Goal: Task Accomplishment & Management: Use online tool/utility

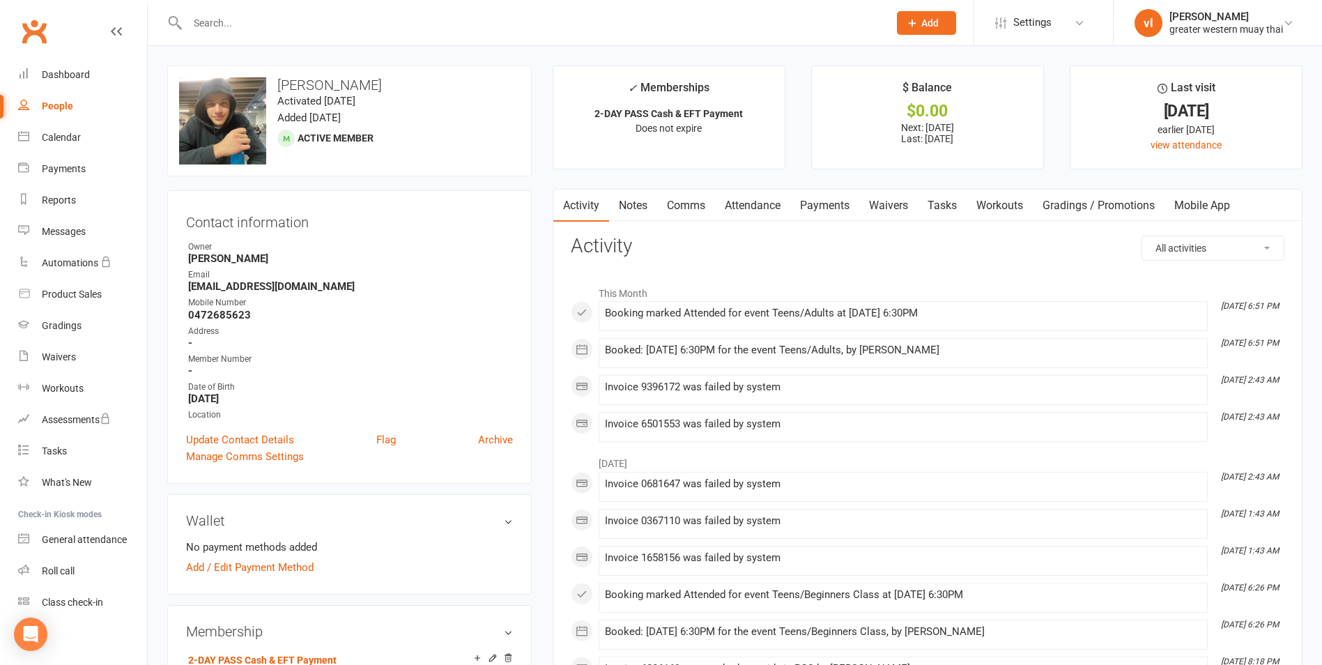
click at [31, 34] on link "Clubworx" at bounding box center [34, 31] width 35 height 35
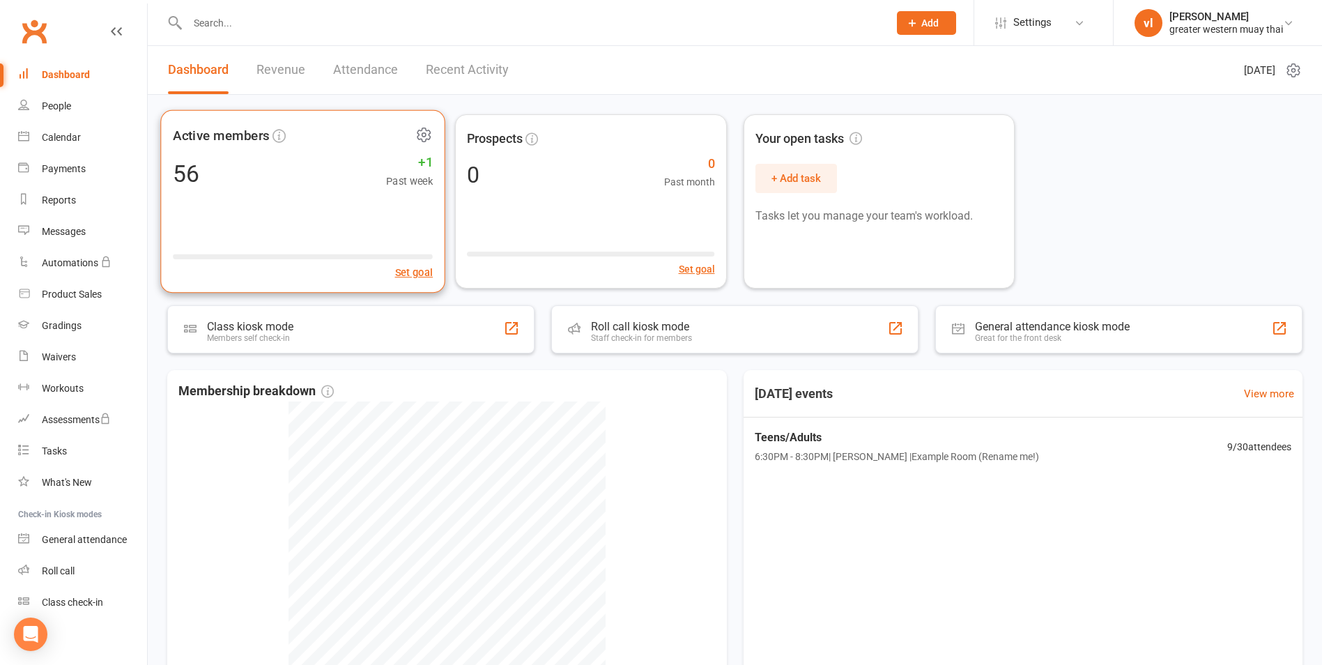
click at [261, 183] on div "56 +1 Past week" at bounding box center [303, 173] width 260 height 31
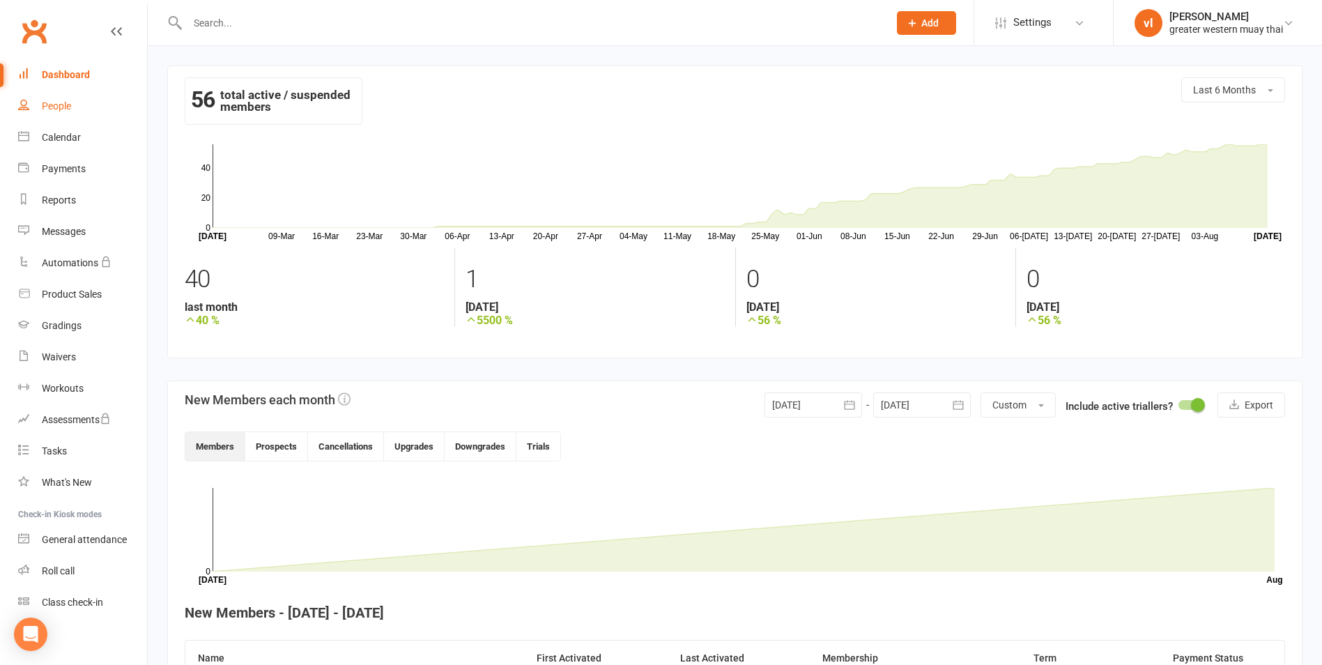
click at [61, 93] on link "People" at bounding box center [82, 106] width 129 height 31
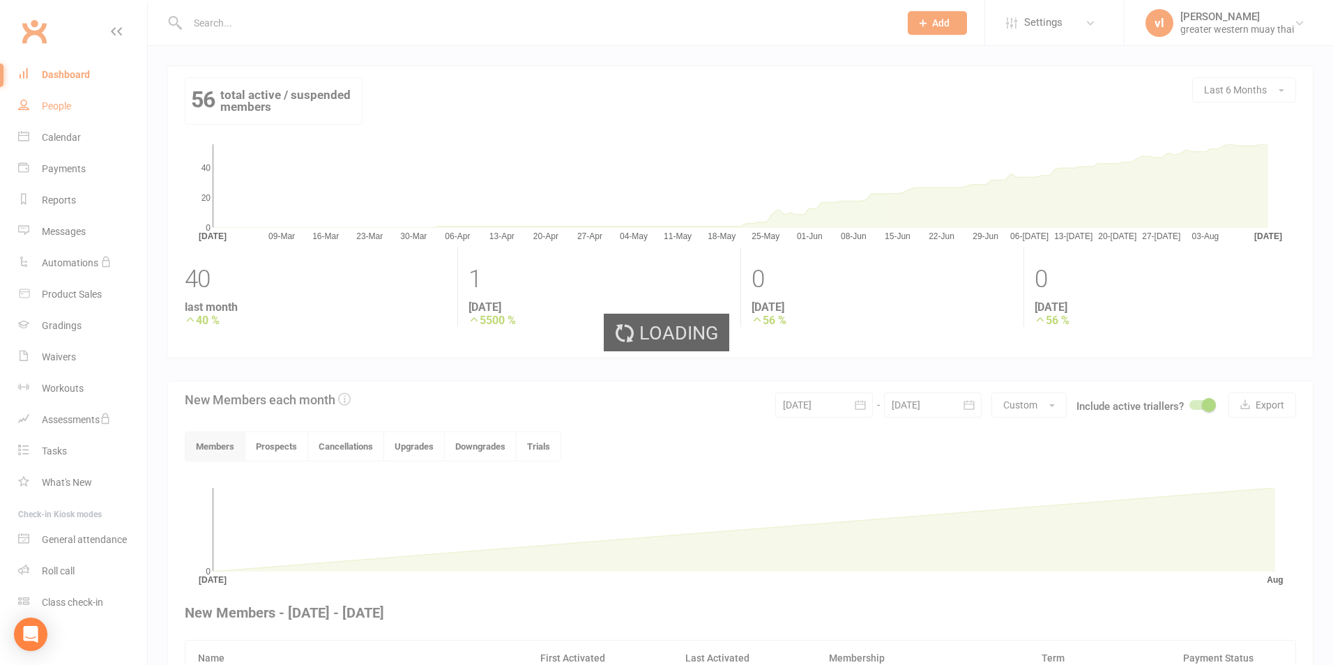
select select "25"
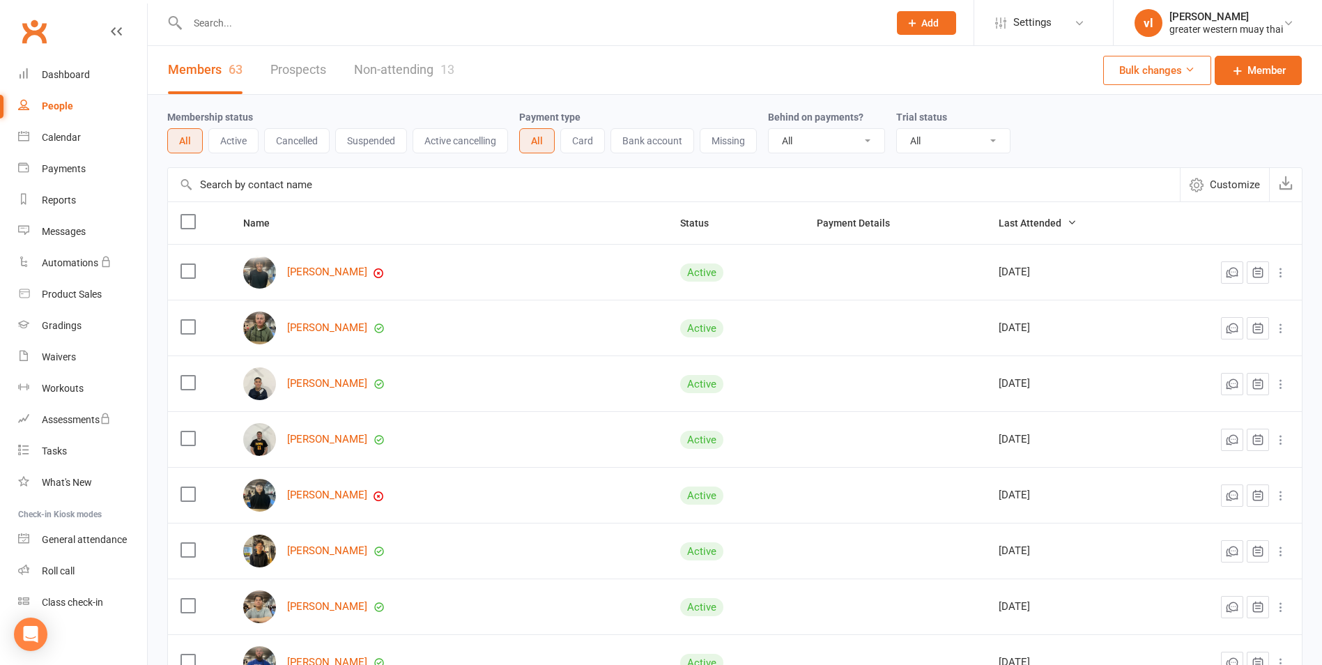
click at [314, 22] on input "text" at bounding box center [531, 23] width 696 height 20
type input "y"
click at [307, 188] on input "text" at bounding box center [674, 184] width 1012 height 33
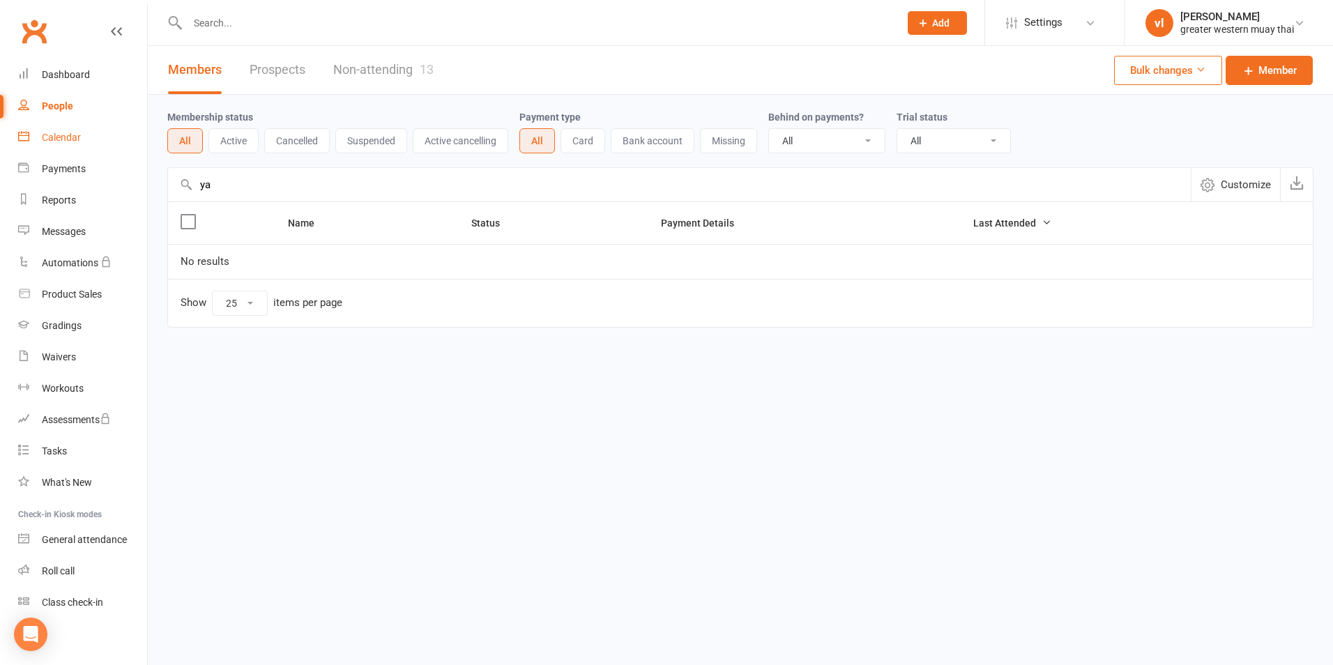
type input "y"
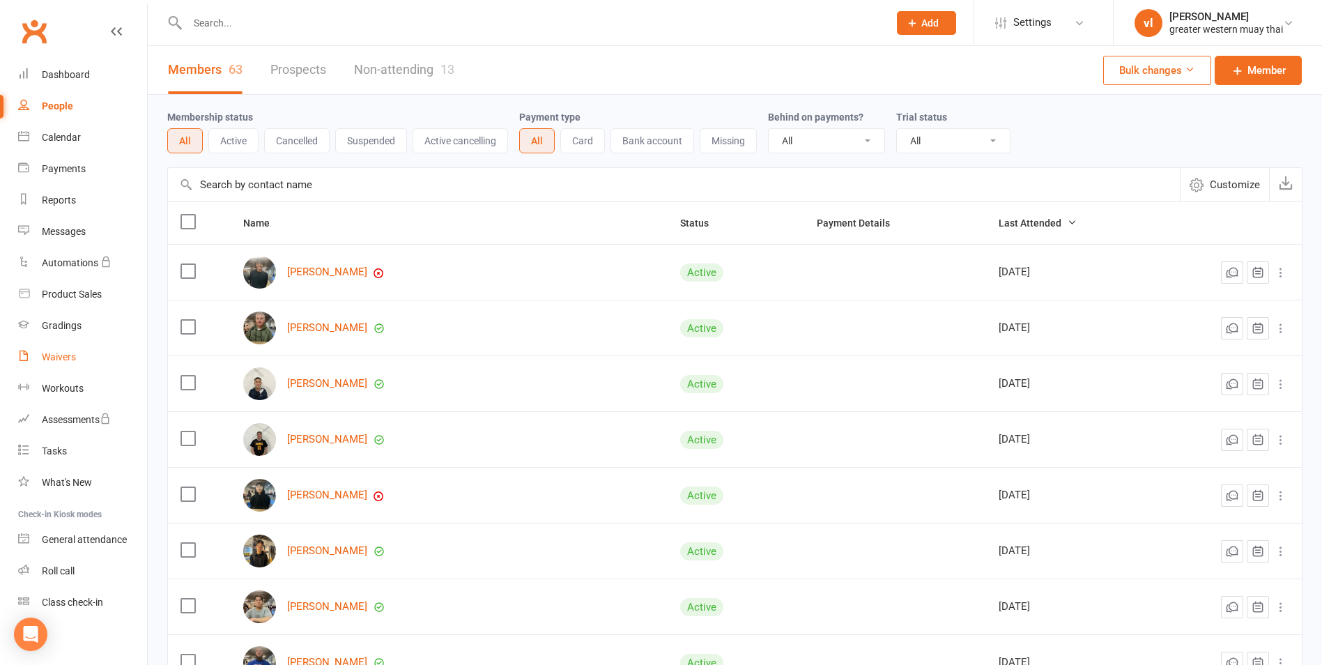
click at [60, 358] on div "Waivers" at bounding box center [59, 356] width 34 height 11
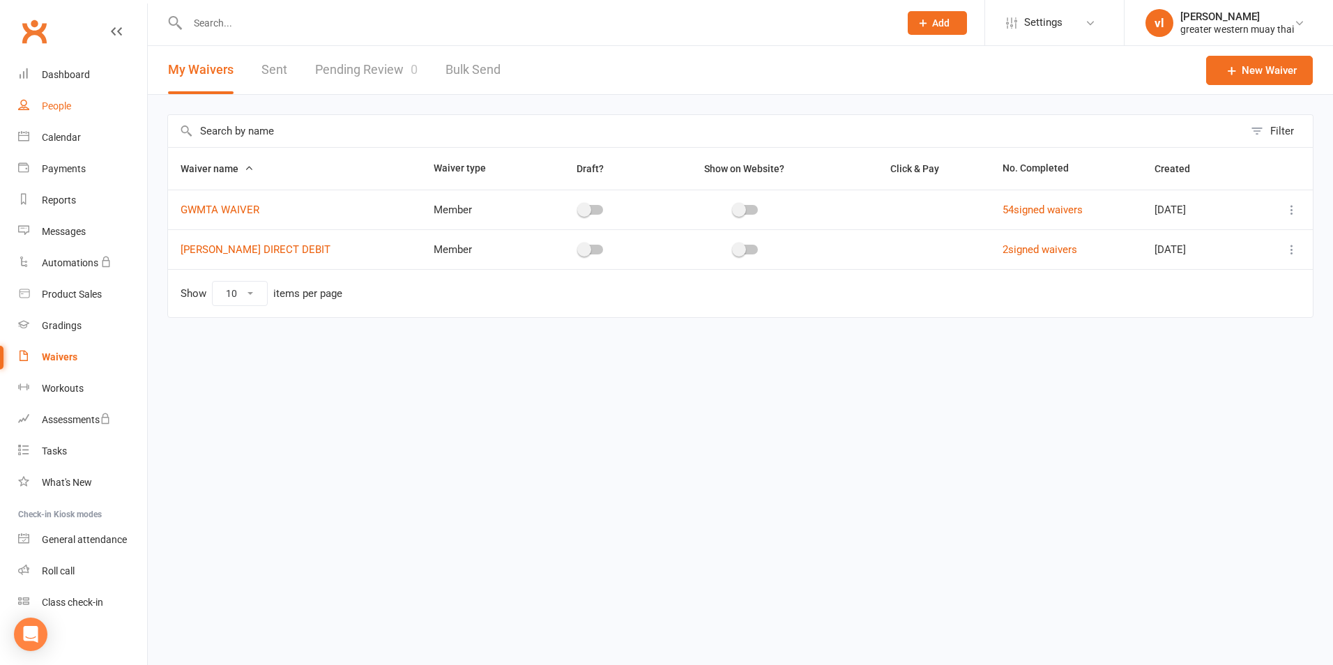
click at [47, 101] on div "People" at bounding box center [56, 105] width 29 height 11
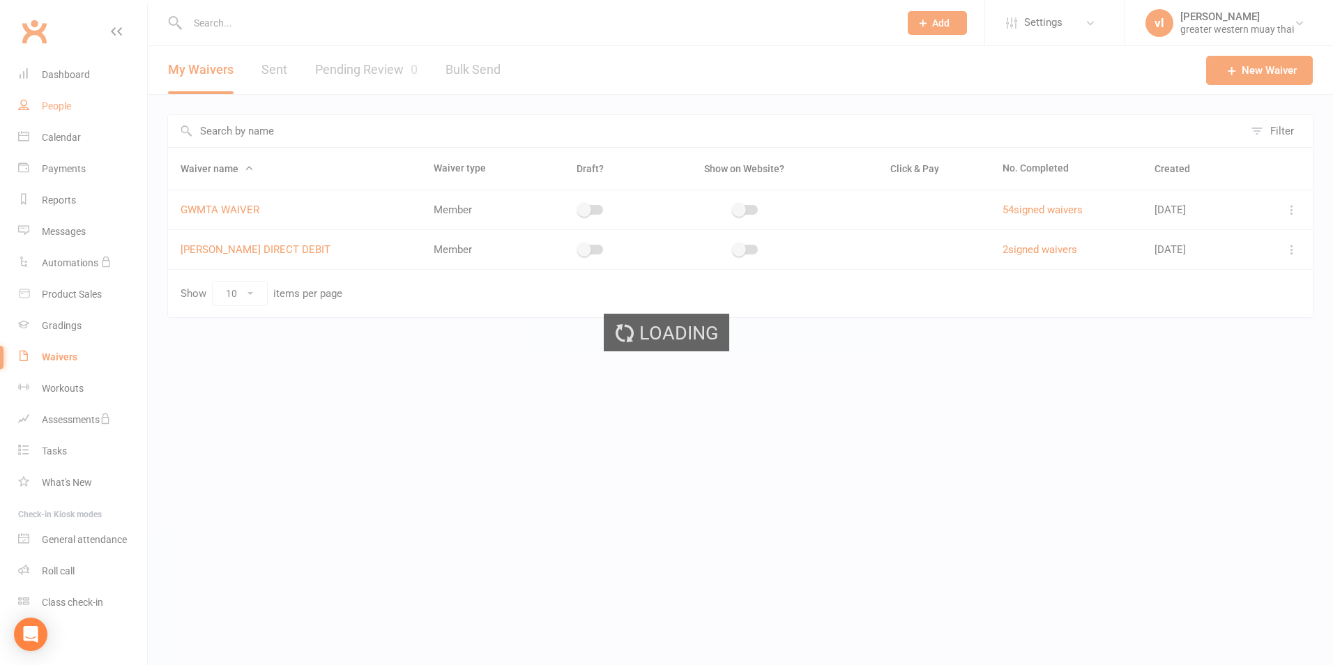
select select "25"
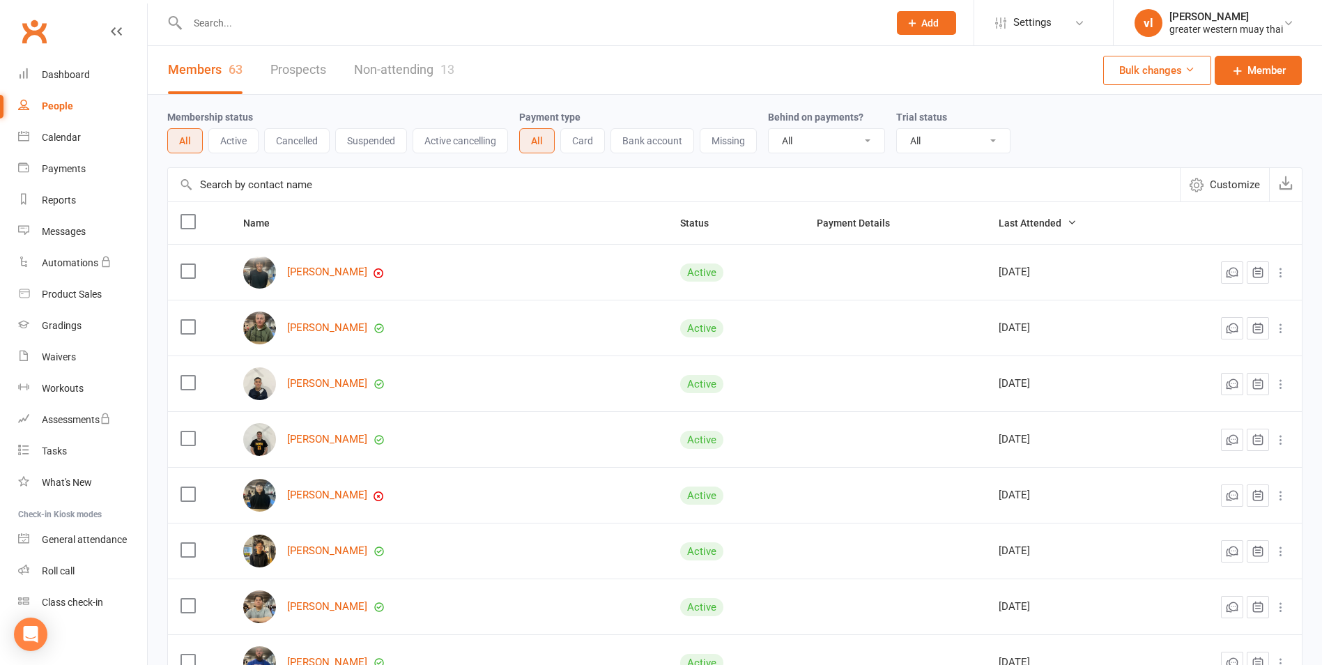
click at [466, 192] on input "text" at bounding box center [674, 184] width 1012 height 33
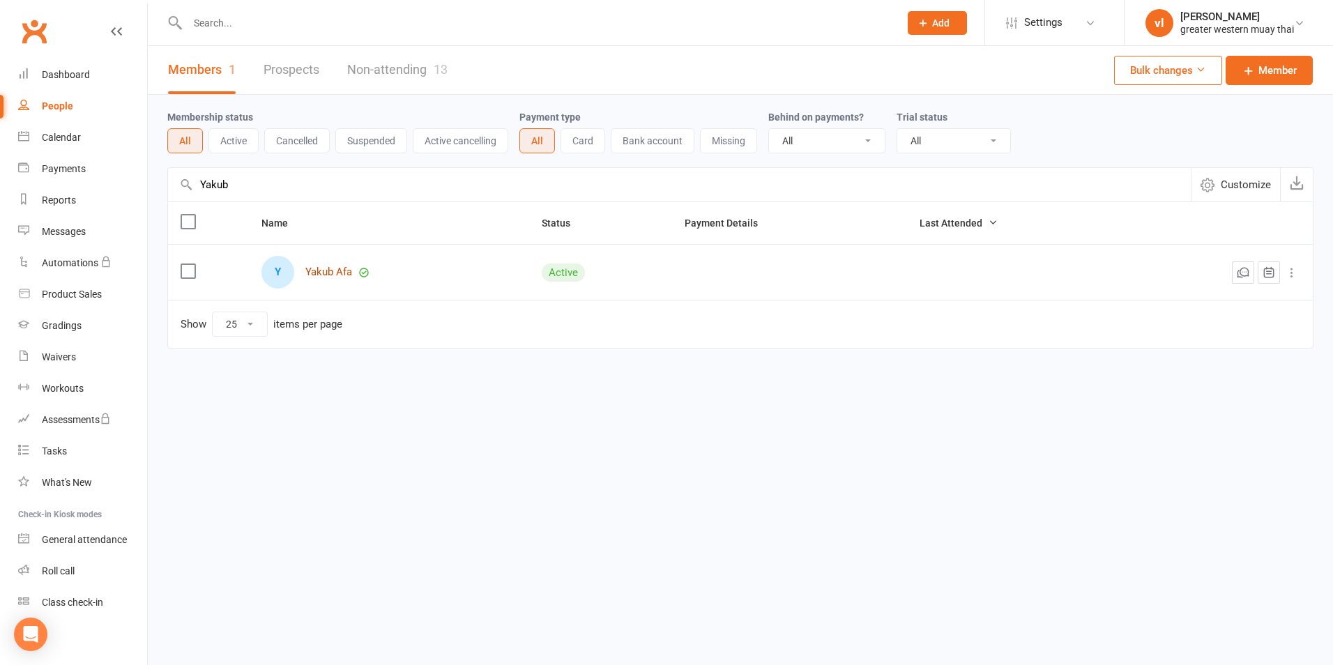
type input "Yakub"
click at [319, 274] on link "Yakub Afa" at bounding box center [328, 272] width 47 height 12
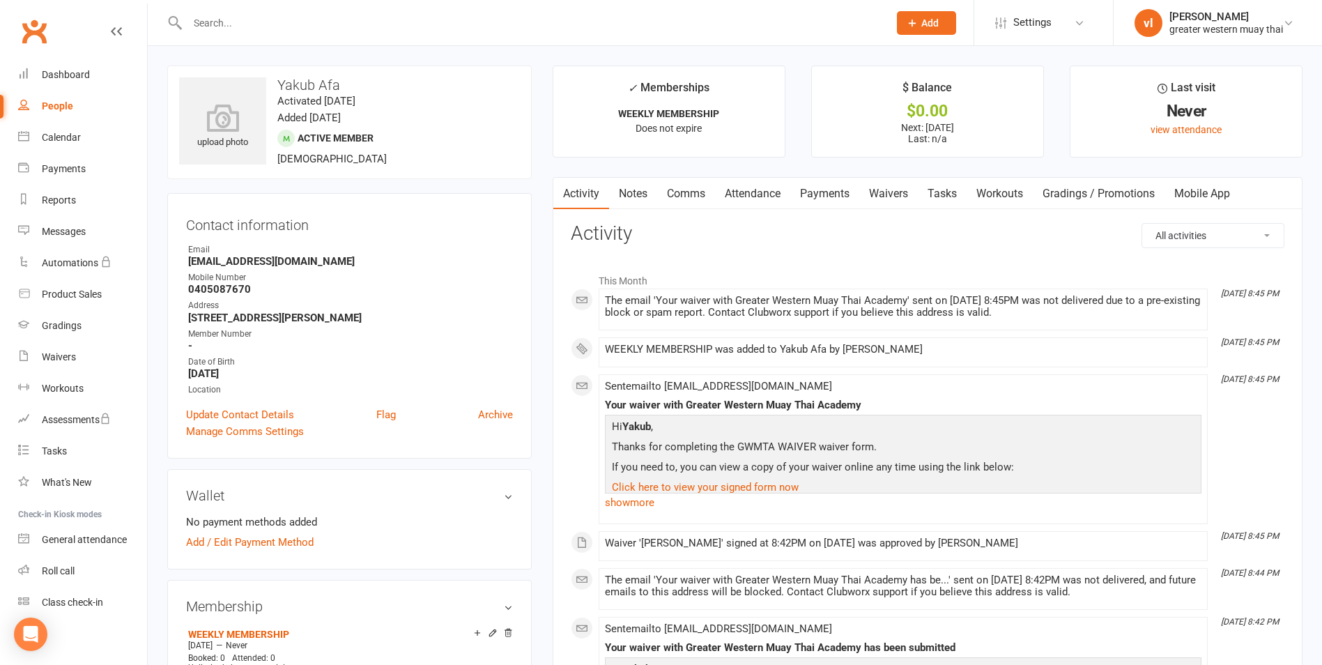
click at [816, 197] on link "Payments" at bounding box center [824, 194] width 69 height 32
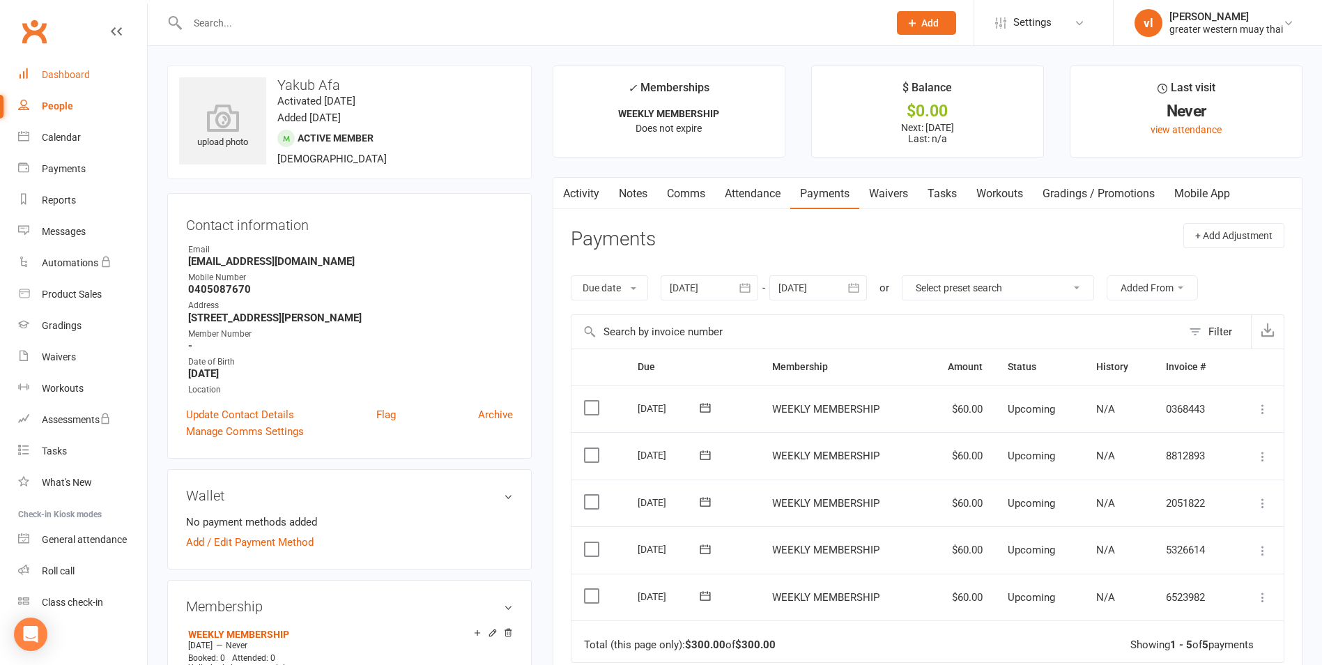
click at [70, 77] on div "Dashboard" at bounding box center [66, 74] width 48 height 11
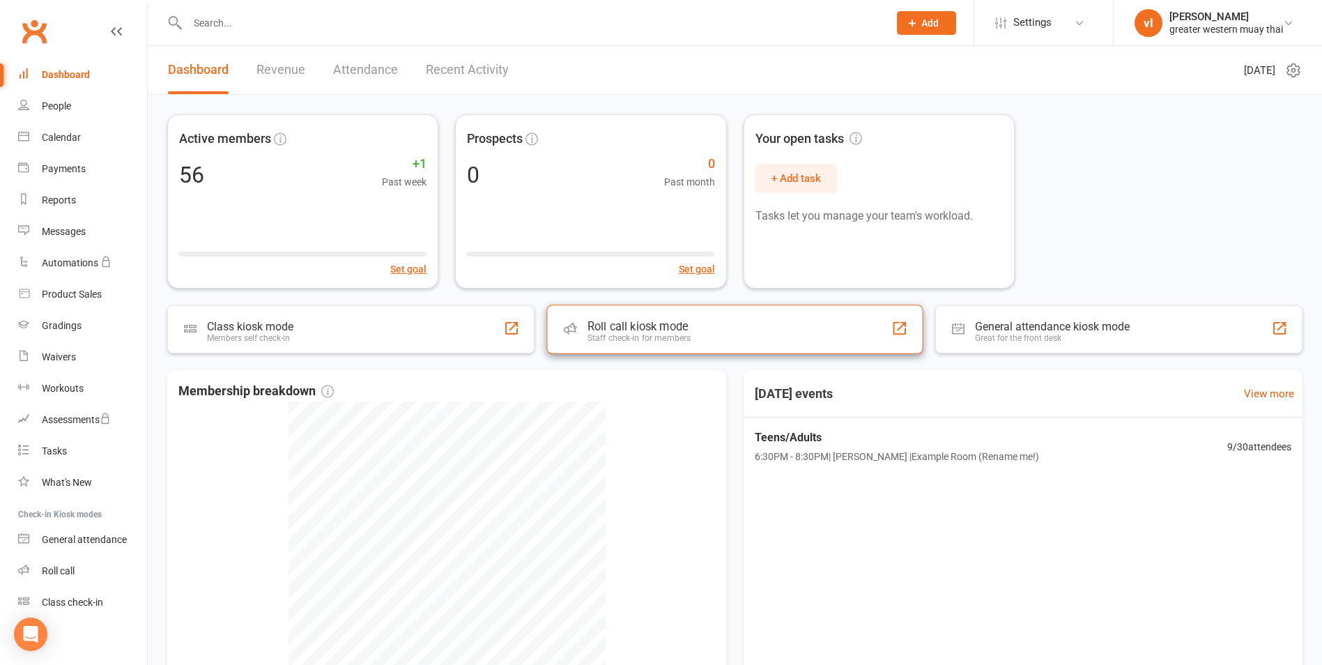
click at [683, 311] on div "Roll call kiosk mode Staff check-in for members" at bounding box center [734, 329] width 376 height 49
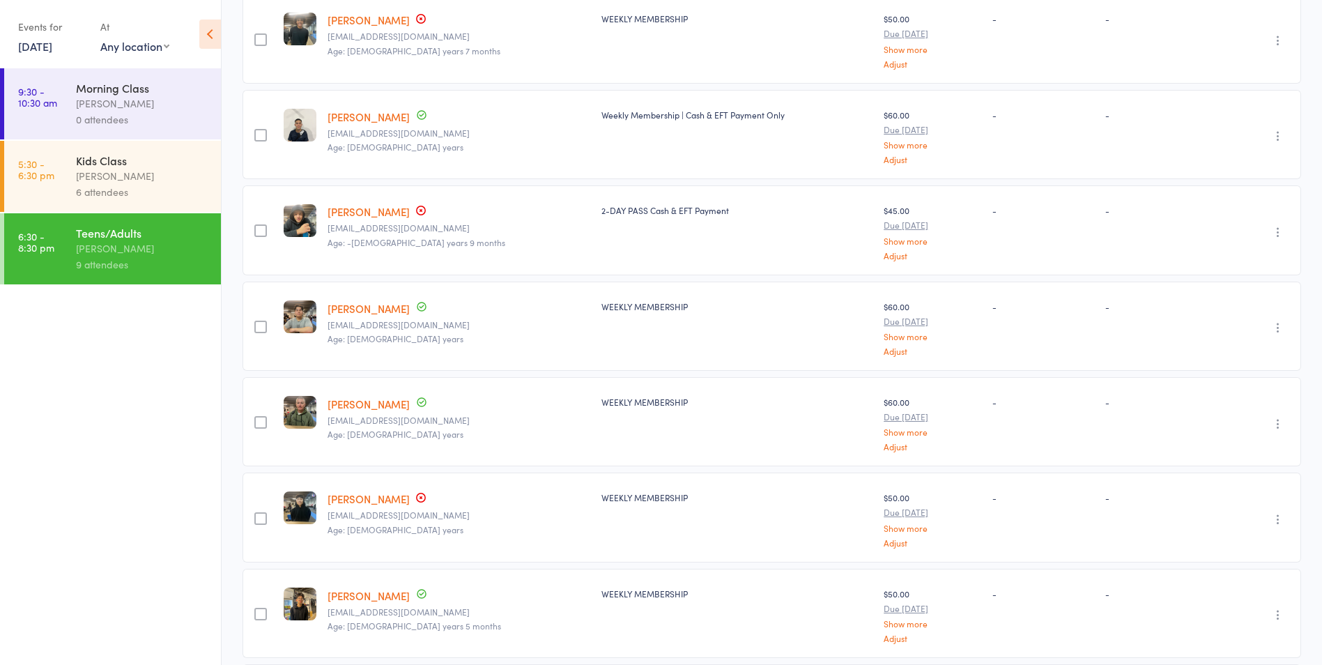
scroll to position [477, 0]
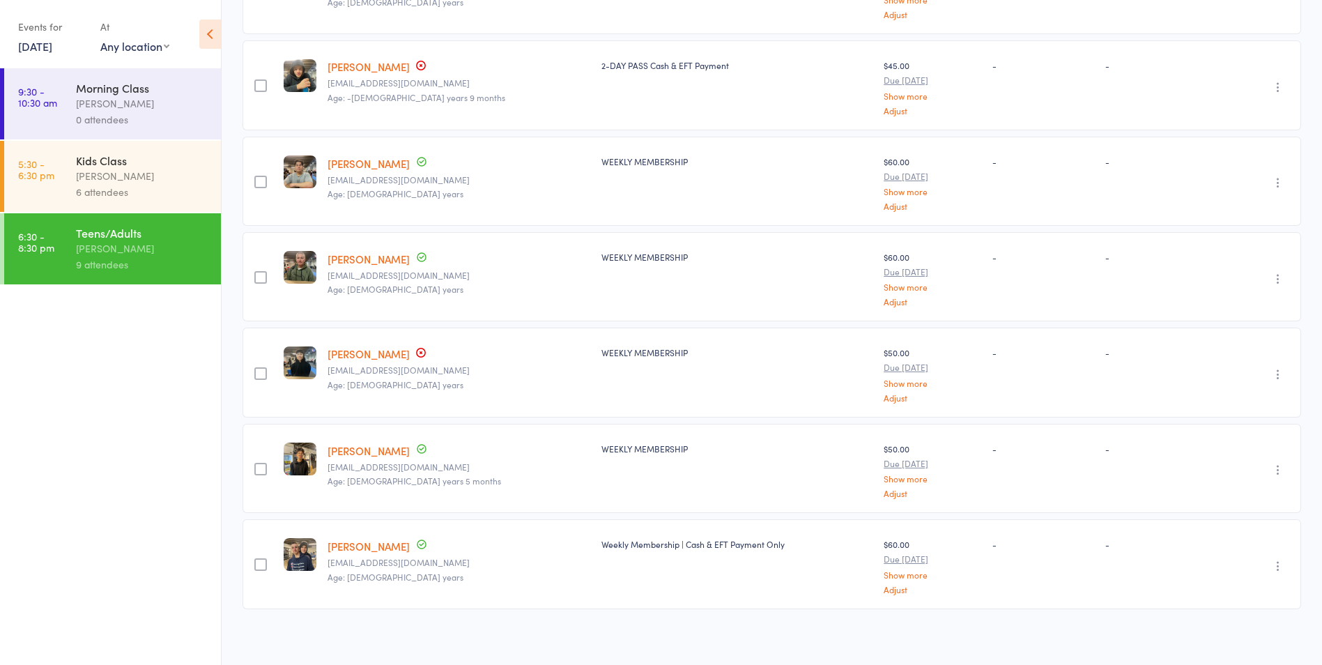
click at [362, 351] on link "Dennis Lay" at bounding box center [369, 353] width 82 height 15
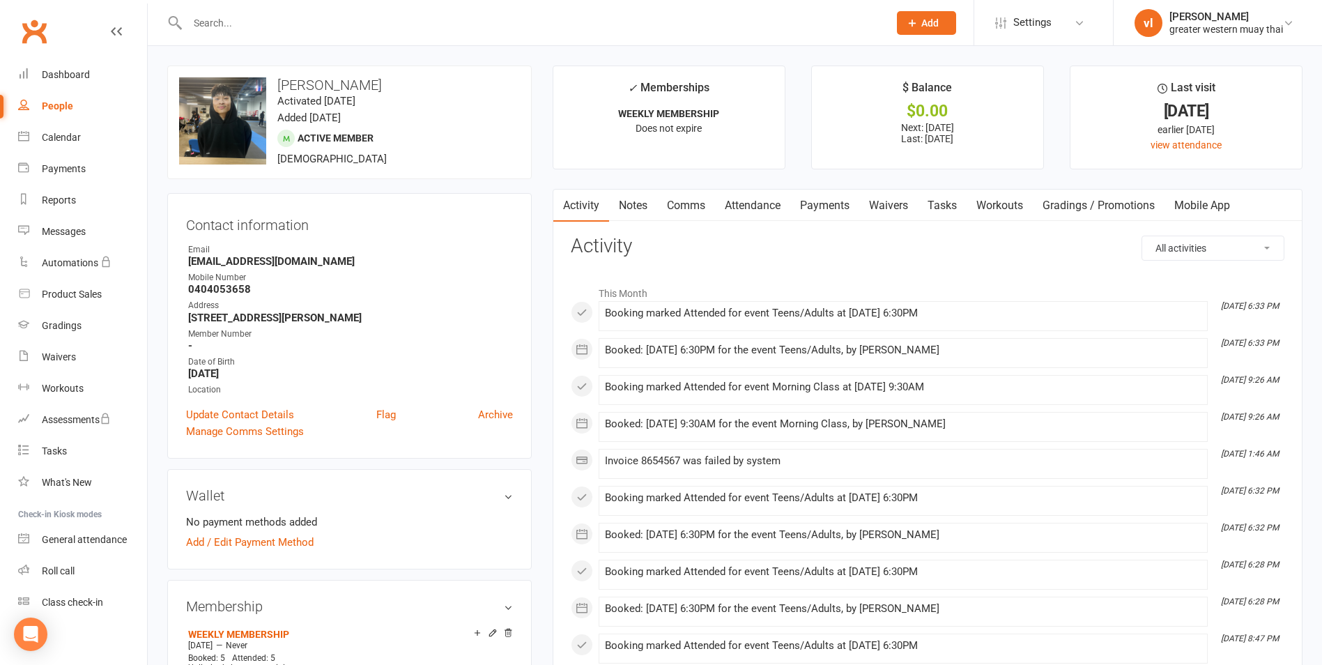
click at [841, 214] on link "Payments" at bounding box center [824, 206] width 69 height 32
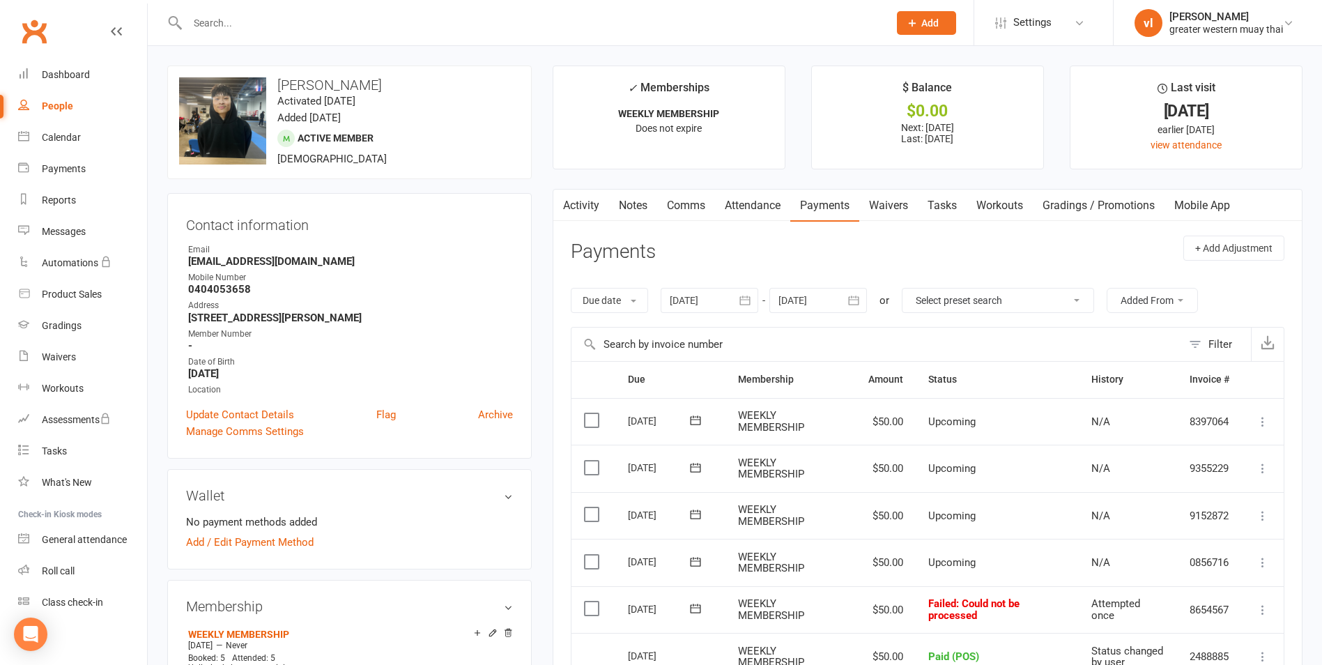
click at [43, 121] on link "People" at bounding box center [82, 106] width 129 height 31
select select "25"
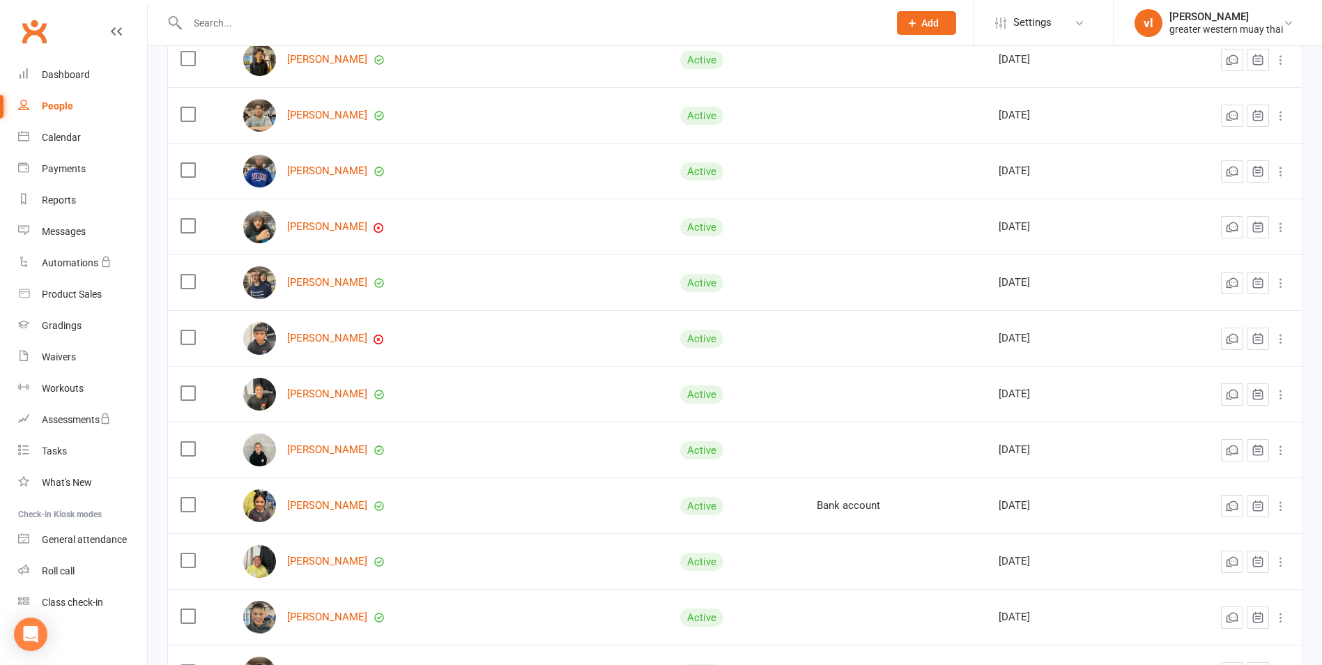
scroll to position [488, 0]
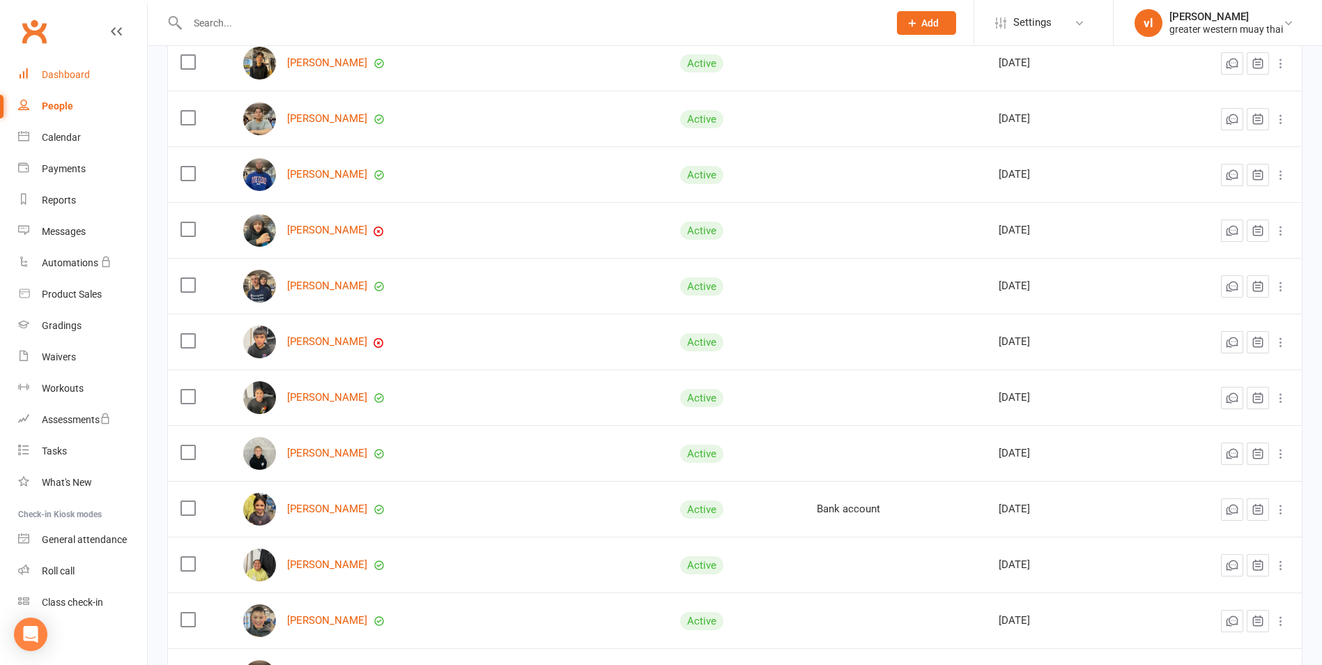
click at [84, 79] on div "Dashboard" at bounding box center [66, 74] width 48 height 11
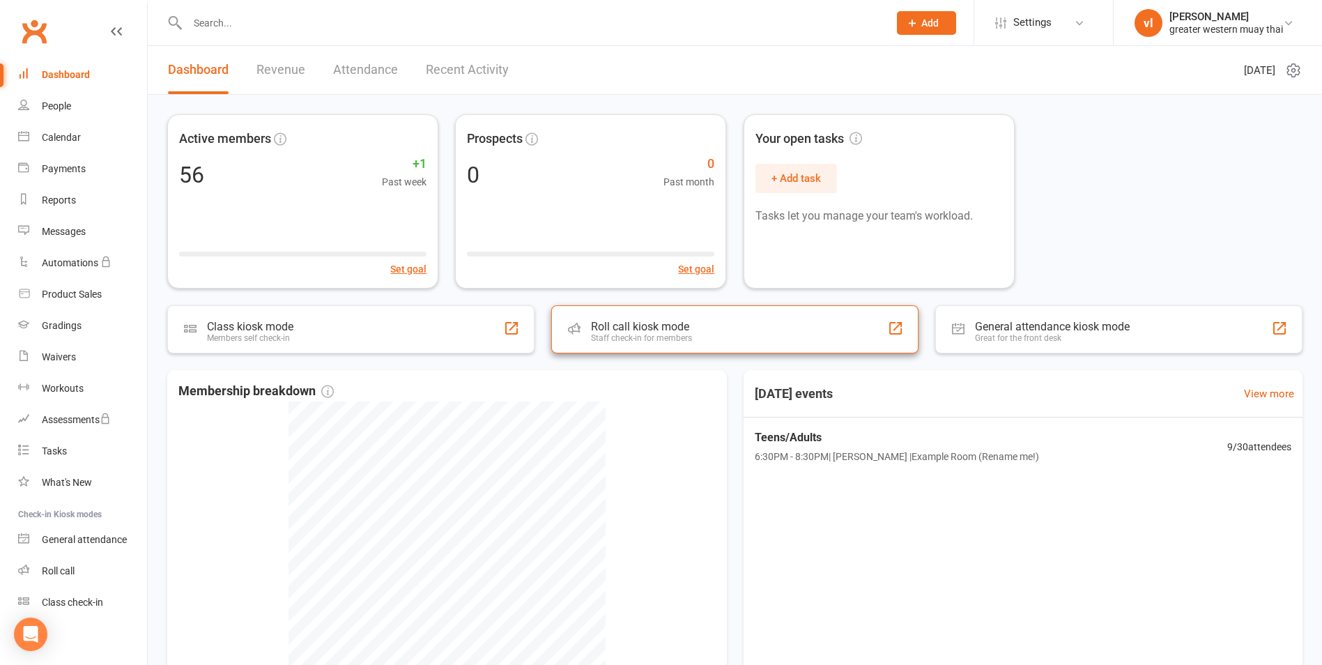
click at [722, 339] on div "Roll call kiosk mode Staff check-in for members" at bounding box center [734, 329] width 367 height 48
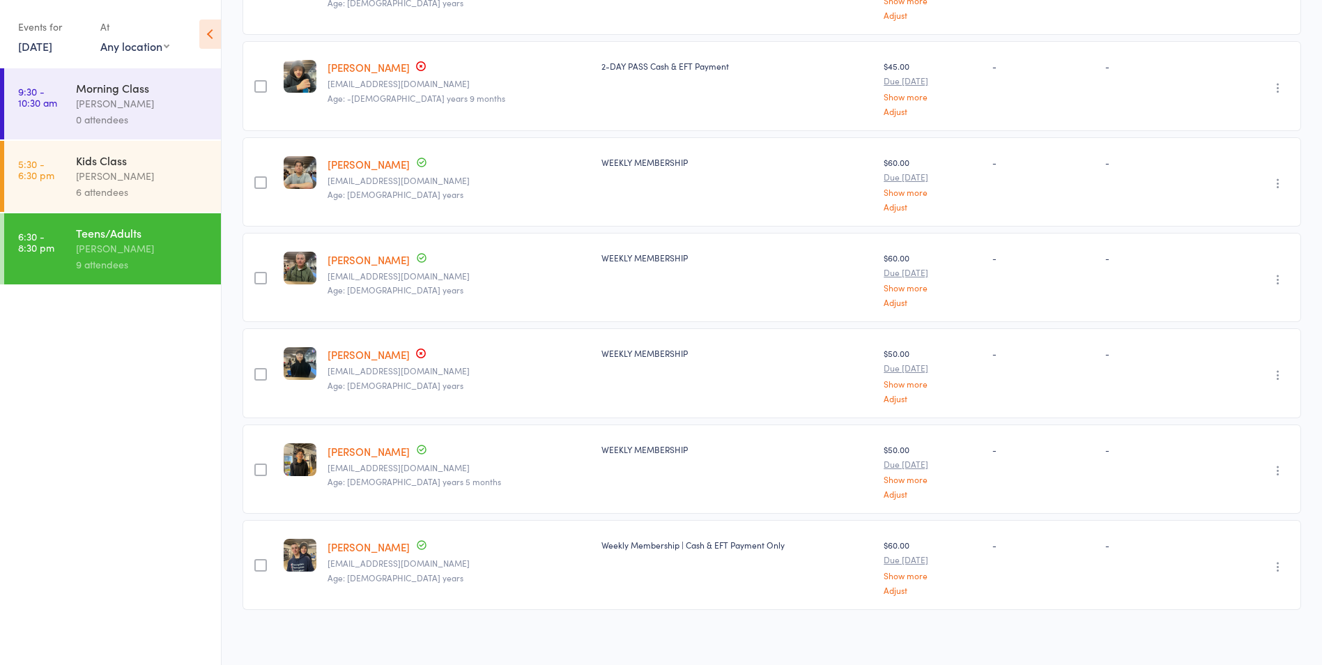
scroll to position [477, 0]
click at [369, 443] on link "Damien Lay" at bounding box center [369, 450] width 82 height 15
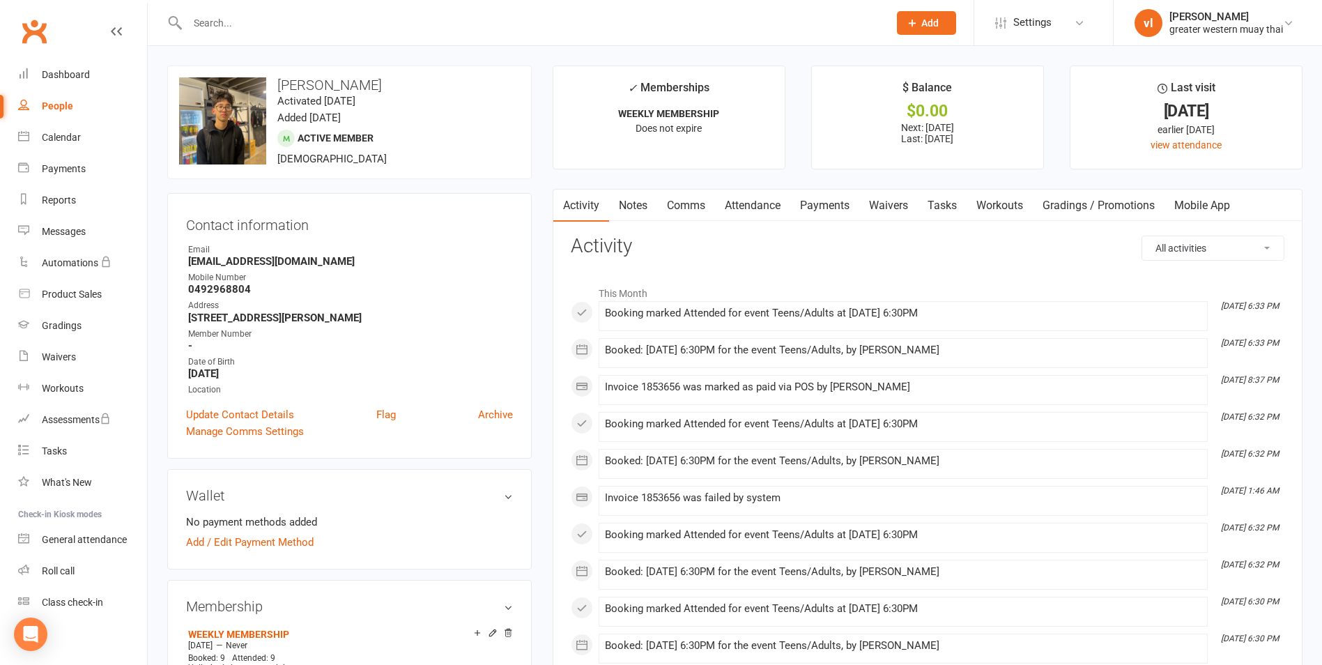
click at [825, 208] on link "Payments" at bounding box center [824, 206] width 69 height 32
